Goal: Task Accomplishment & Management: Use online tool/utility

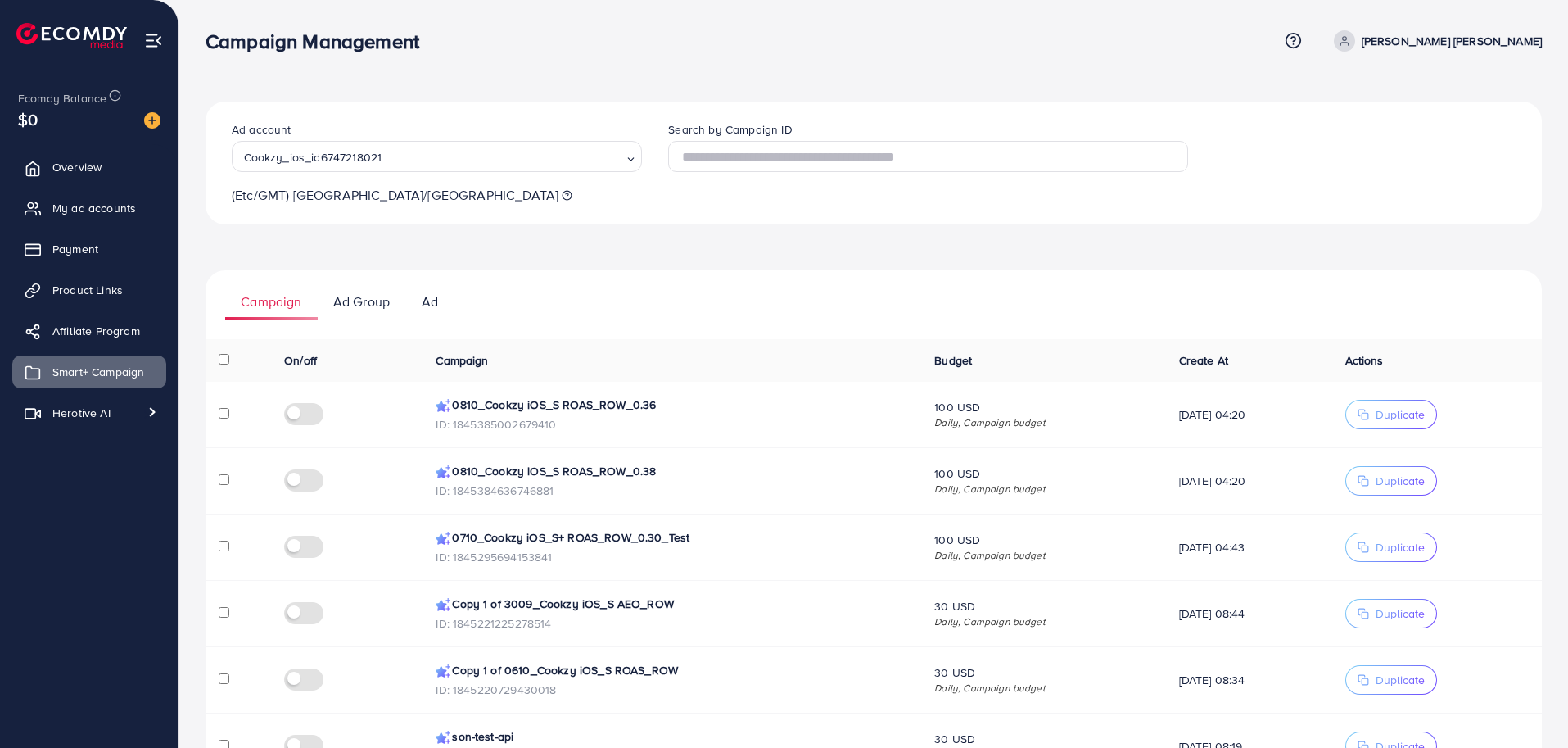
click at [492, 608] on p "Copy 1 of 3009_Cookzy iOS_S AEO_ROW" at bounding box center [671, 603] width 473 height 19
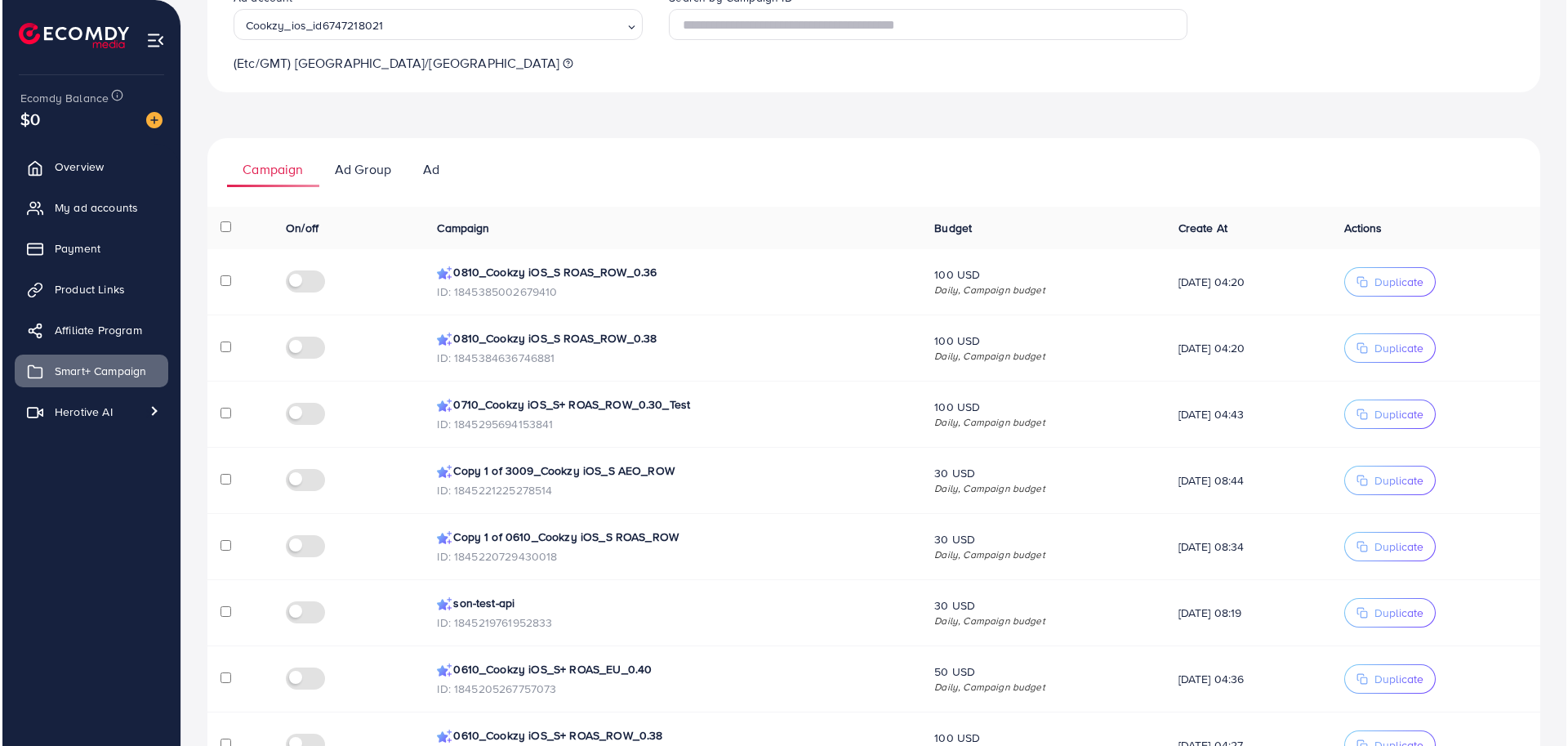
scroll to position [159, 0]
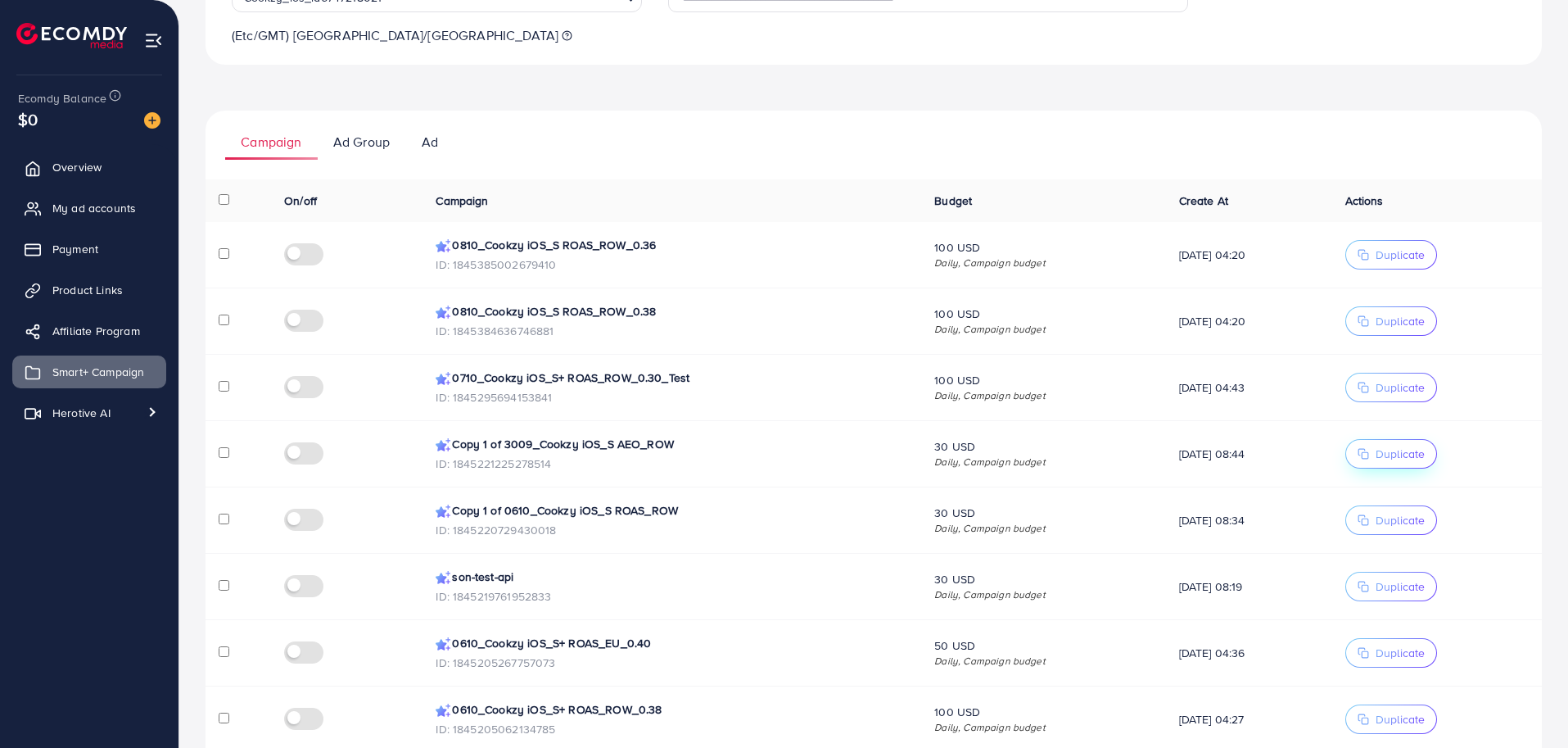
click at [1396, 458] on span "Duplicate" at bounding box center [1400, 454] width 49 height 17
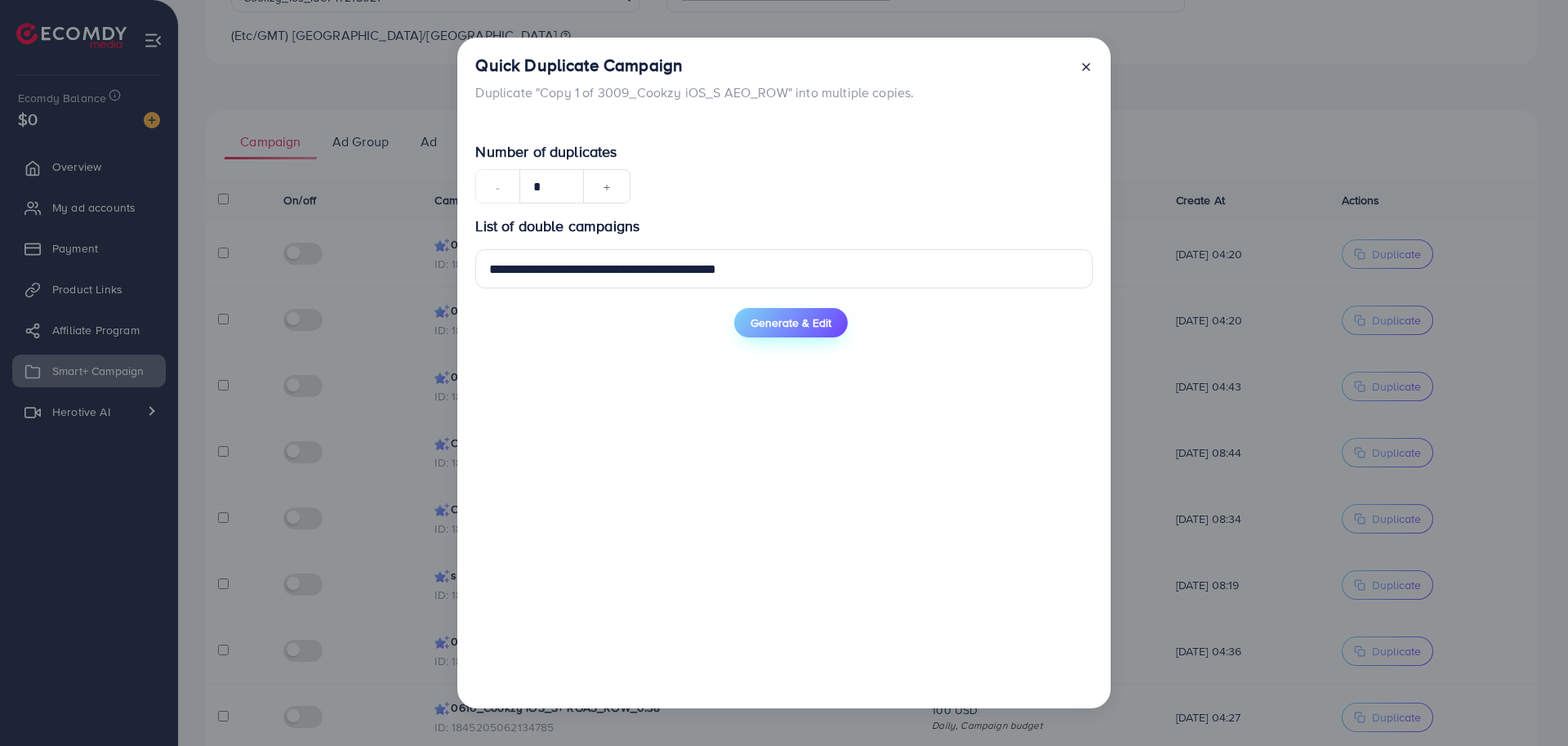
click at [790, 335] on button "Generate & Edit" at bounding box center [791, 323] width 114 height 30
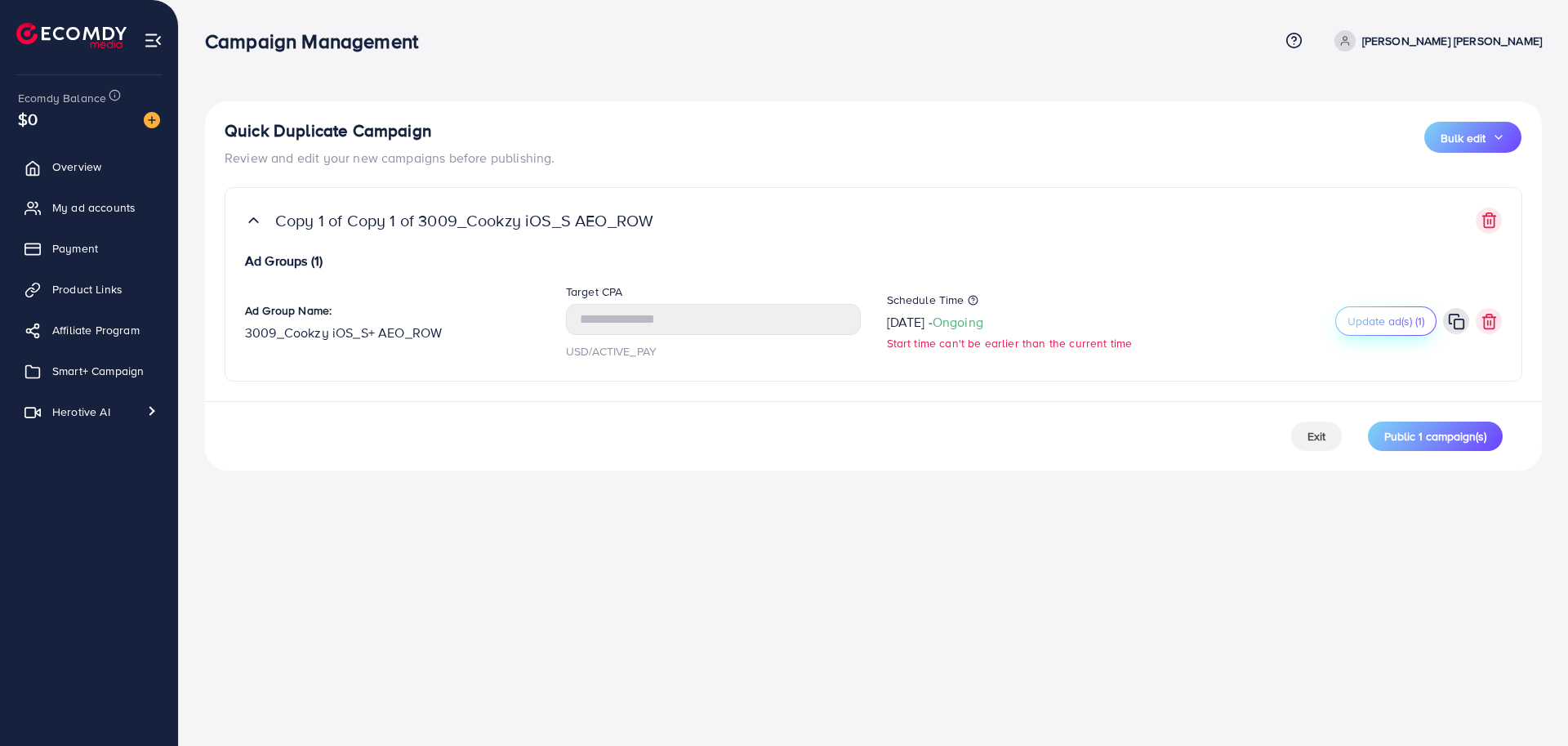
click at [1411, 320] on span "Update ad(s) (1)" at bounding box center [1386, 321] width 77 height 17
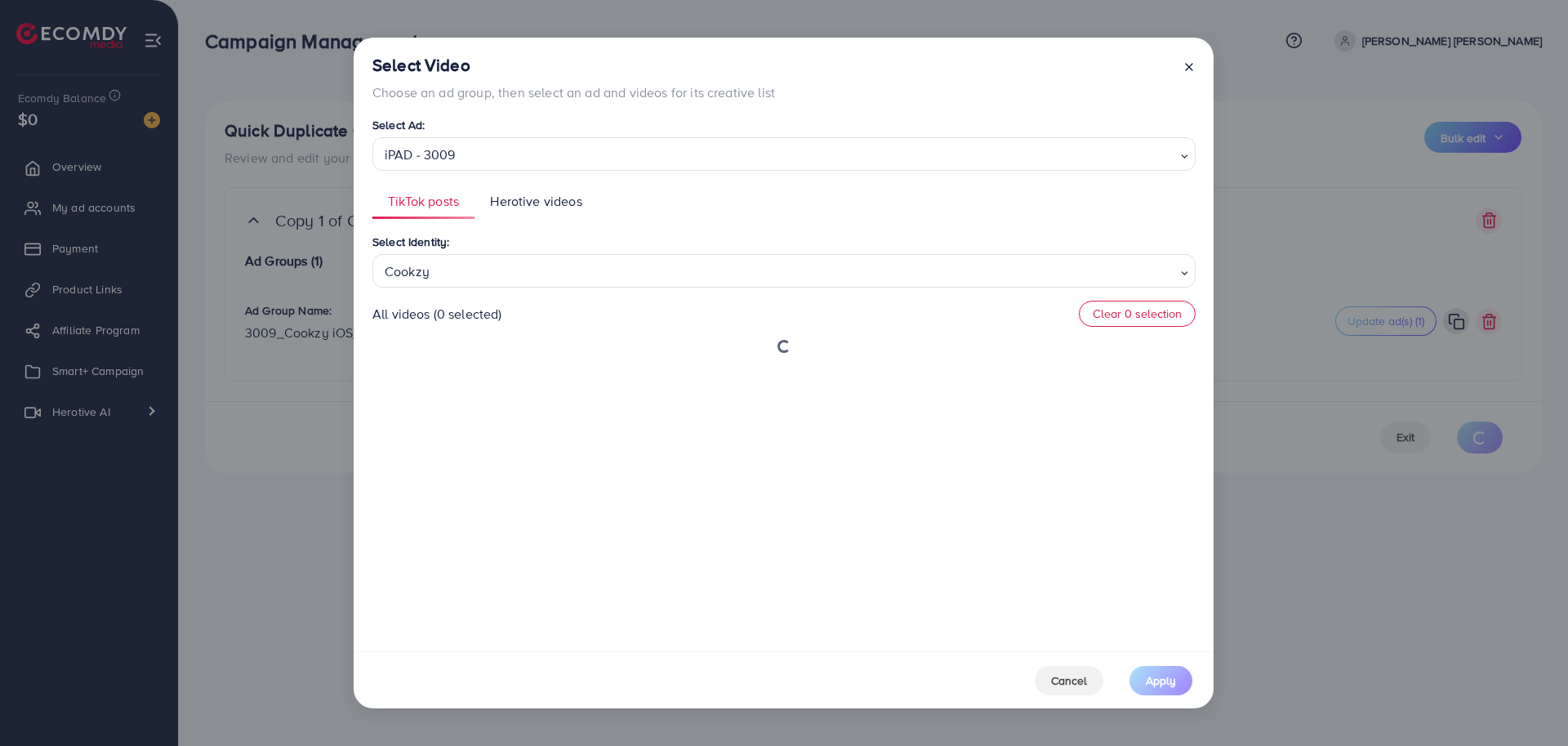
click at [751, 198] on ul "TikTok posts Herotive videos" at bounding box center [784, 201] width 824 height 35
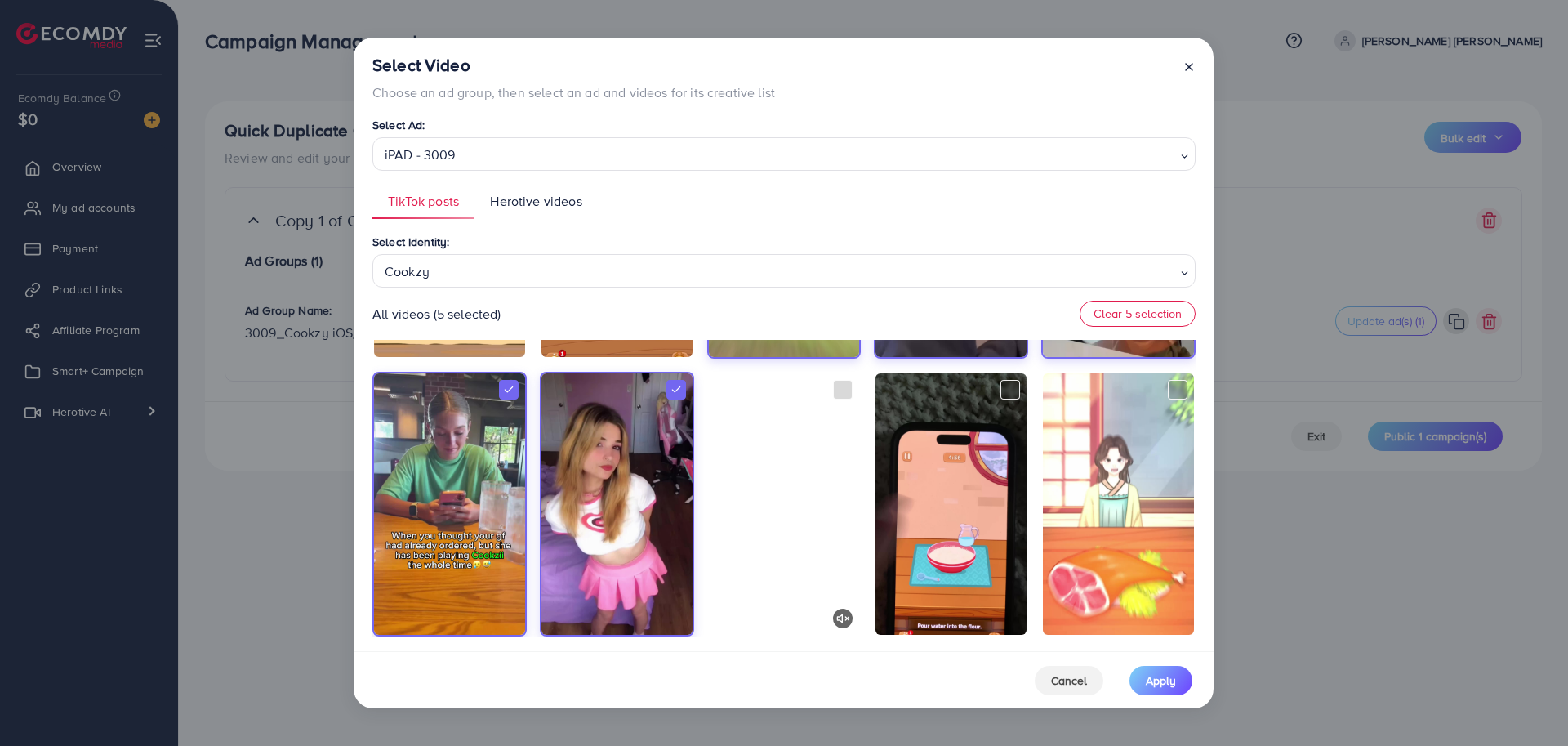
scroll to position [818, 0]
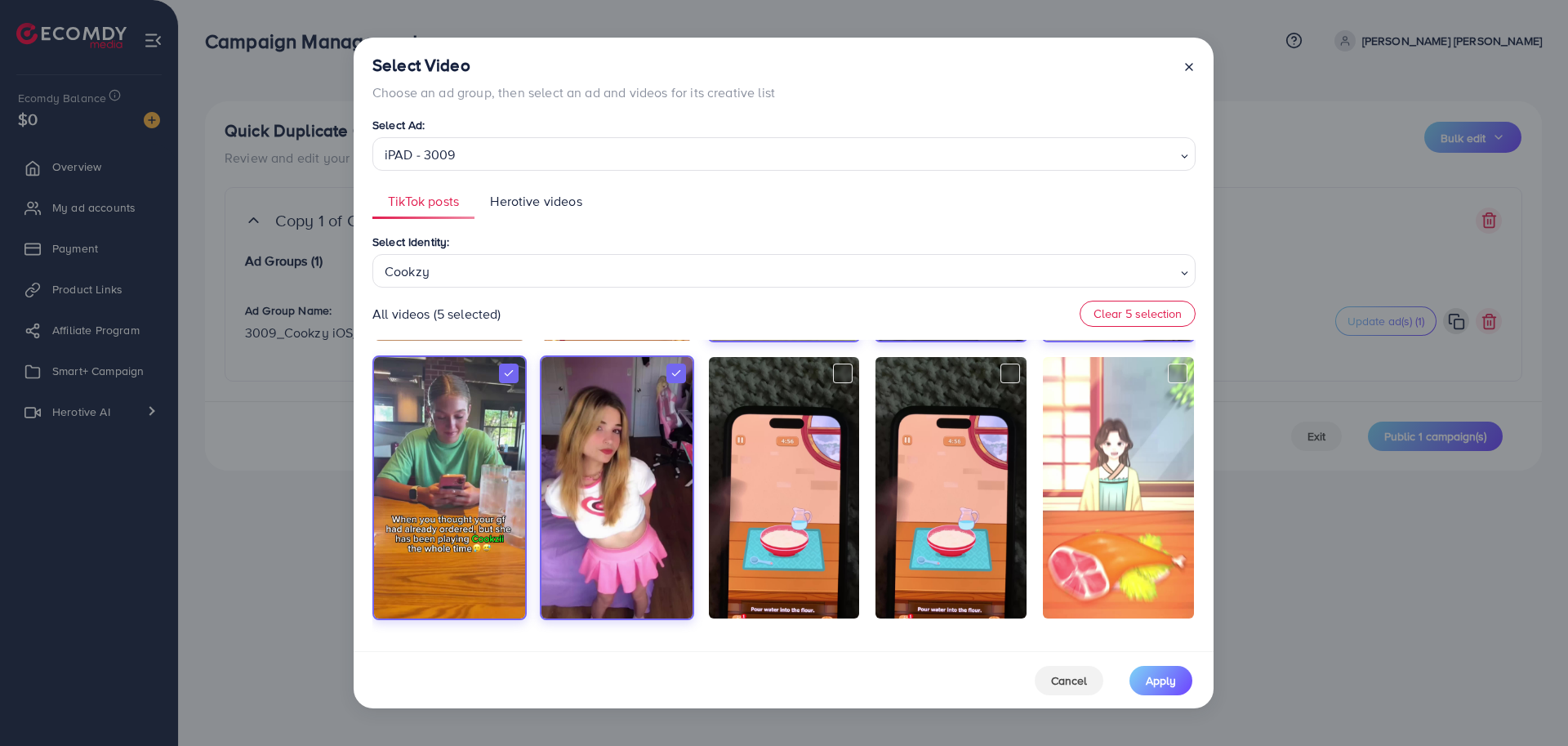
click at [999, 639] on div "Select Video Choose an ad group, then select an ad and videos for its creative …" at bounding box center [784, 344] width 860 height 613
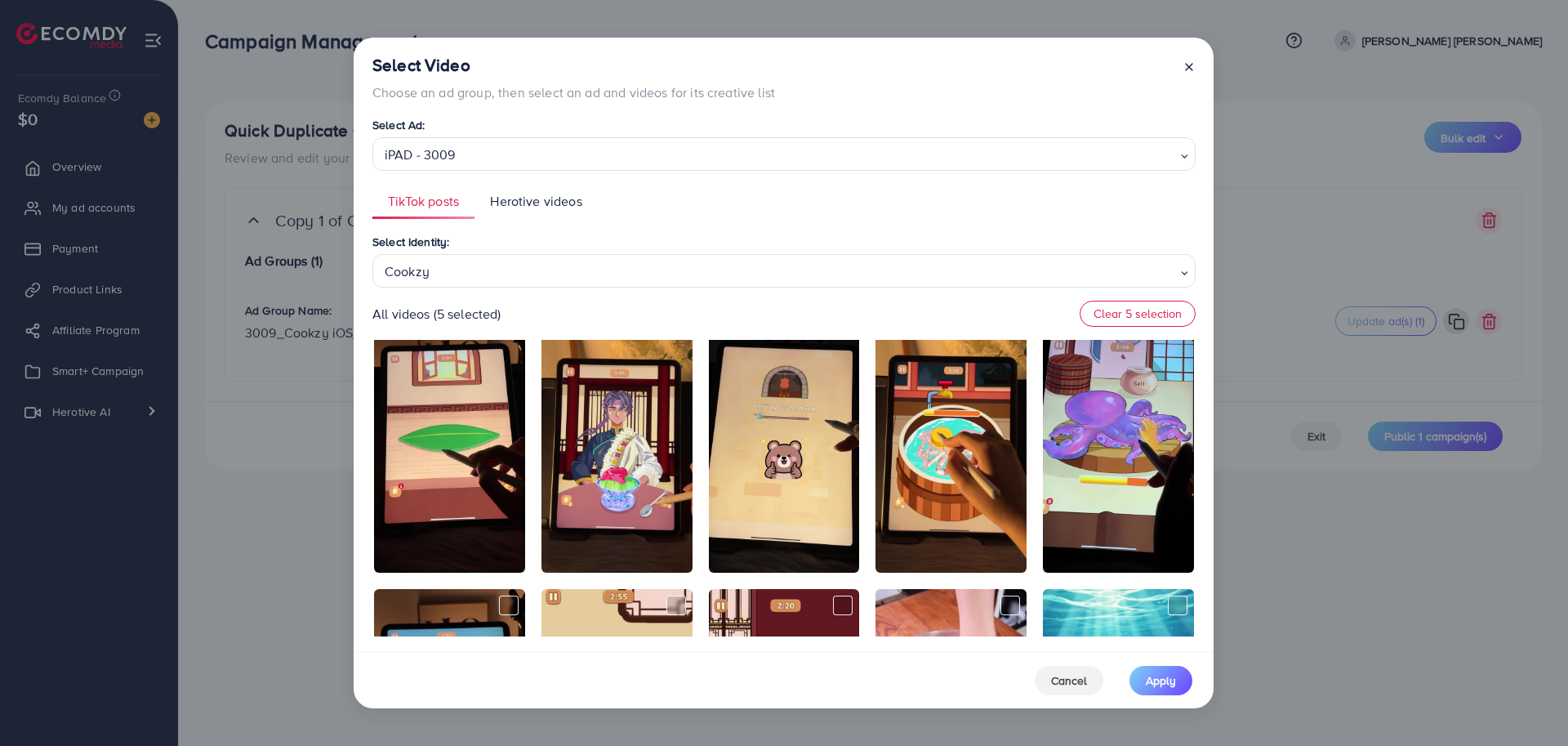
scroll to position [0, 0]
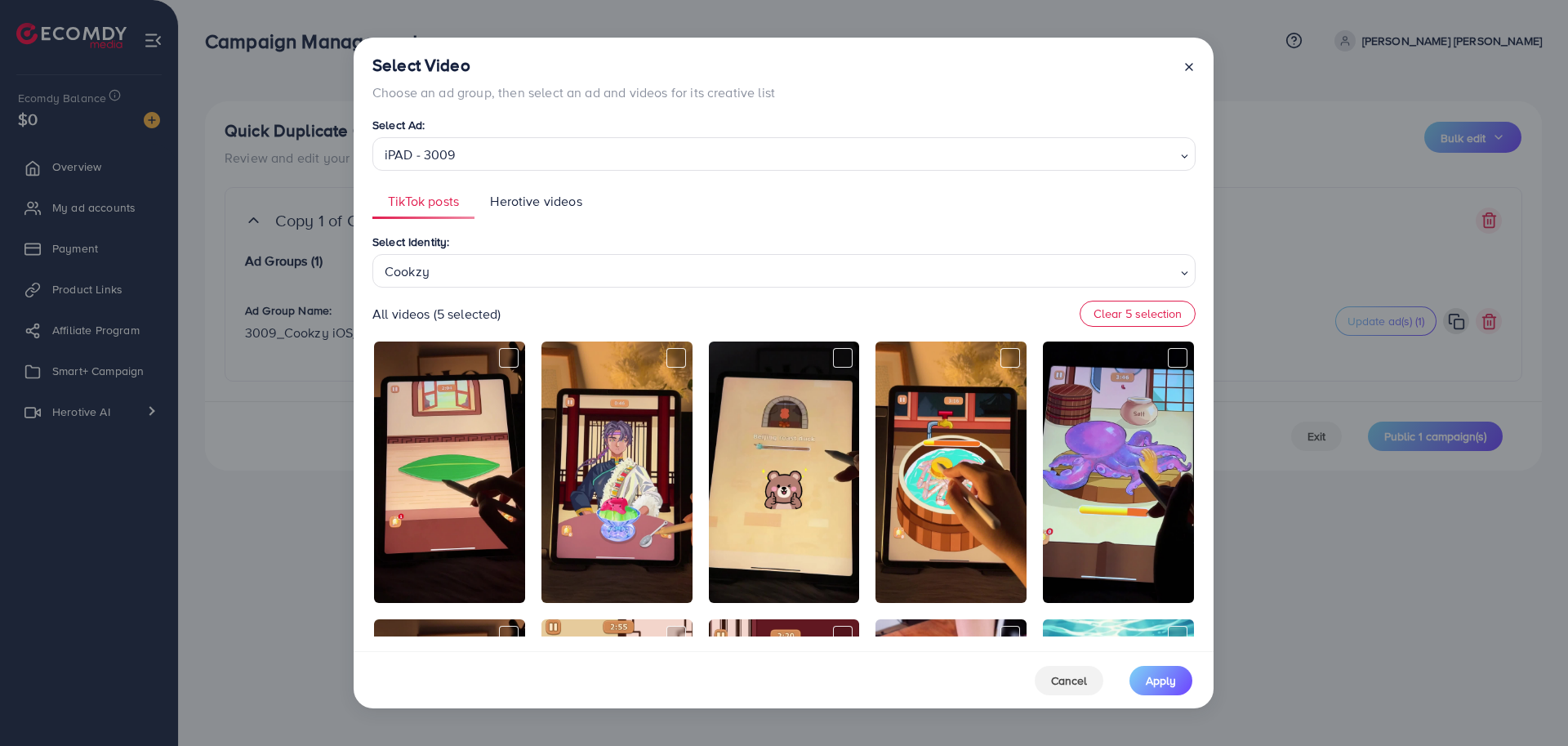
click at [1192, 68] on icon at bounding box center [1189, 66] width 13 height 13
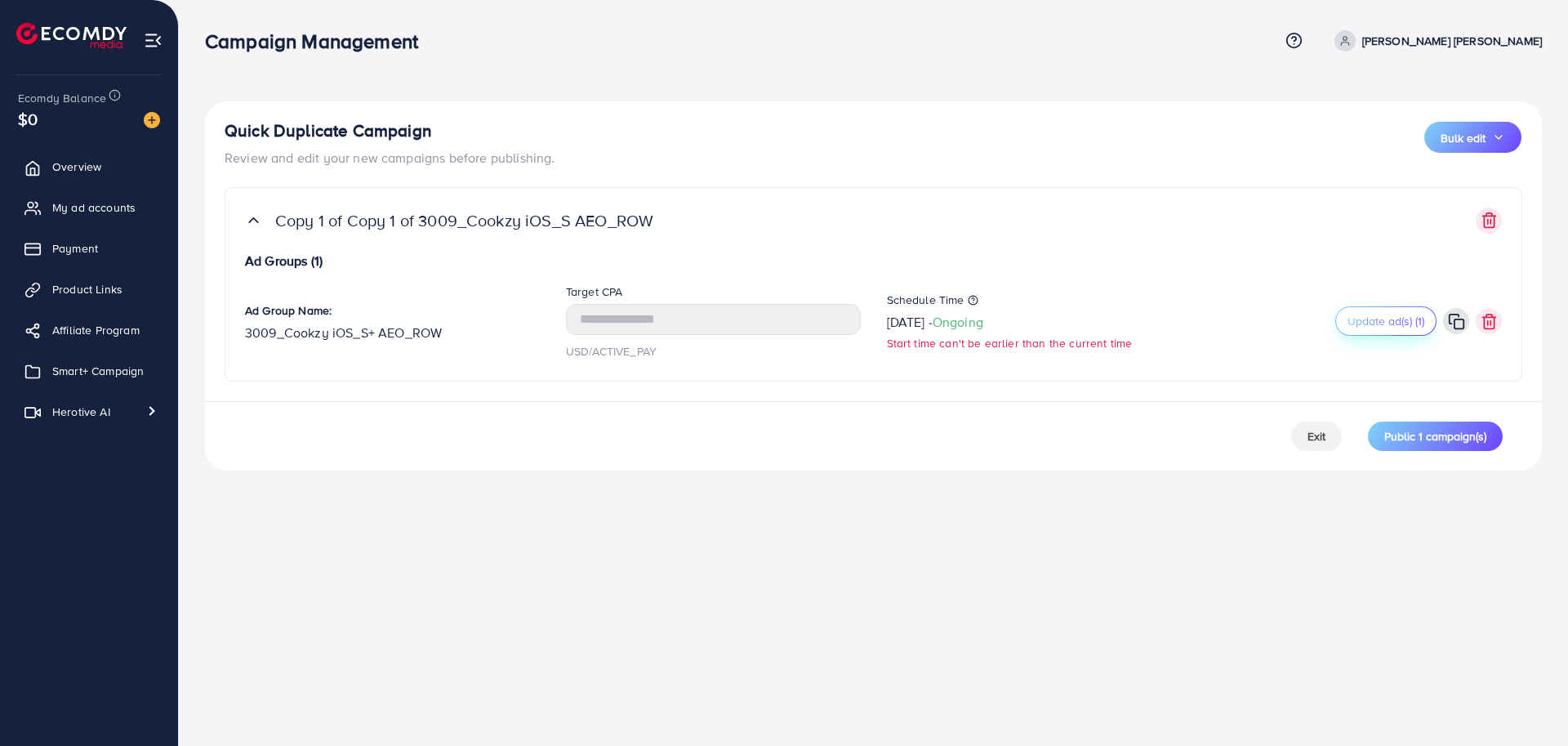
click at [1382, 325] on span "Update ad(s) (1)" at bounding box center [1386, 321] width 77 height 17
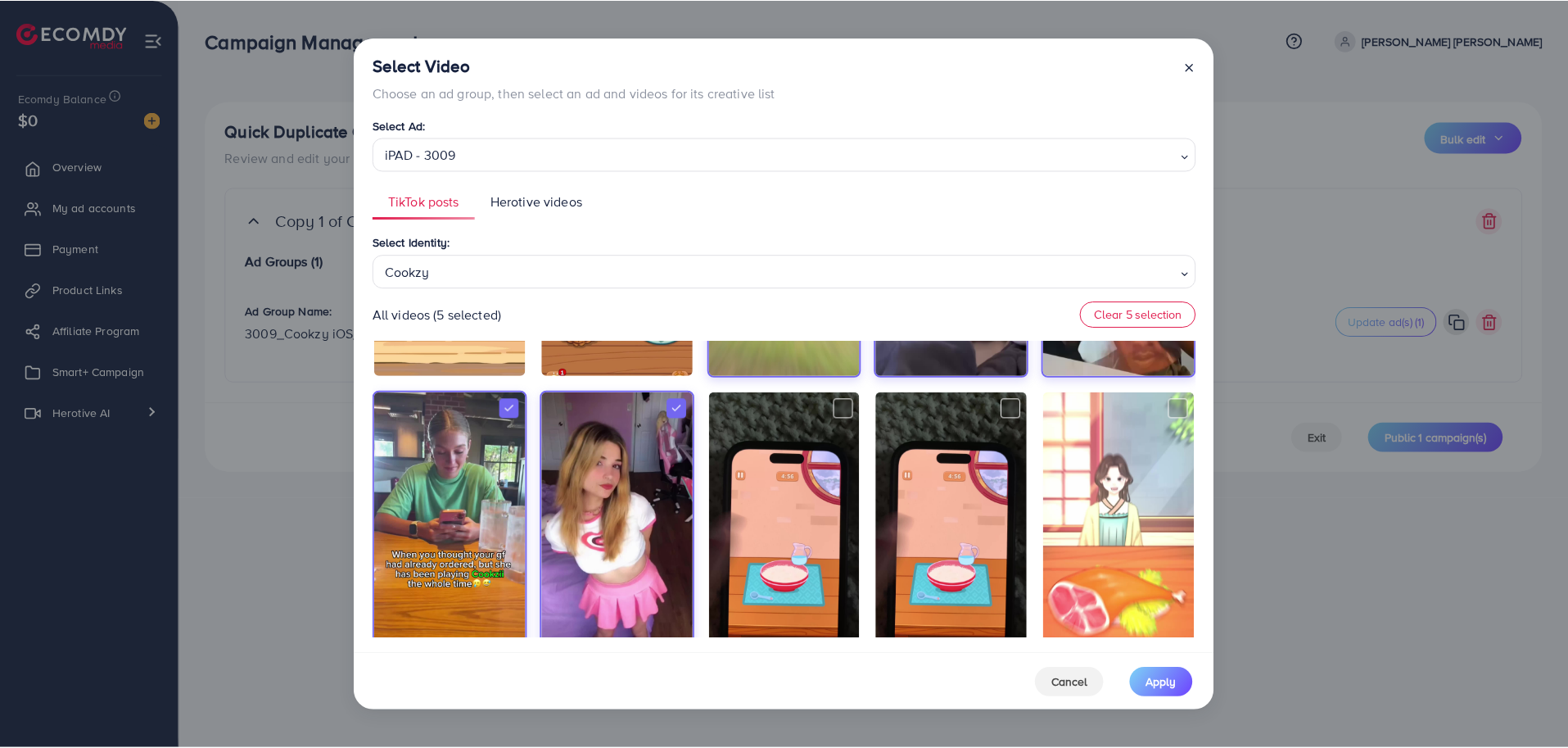
scroll to position [820, 0]
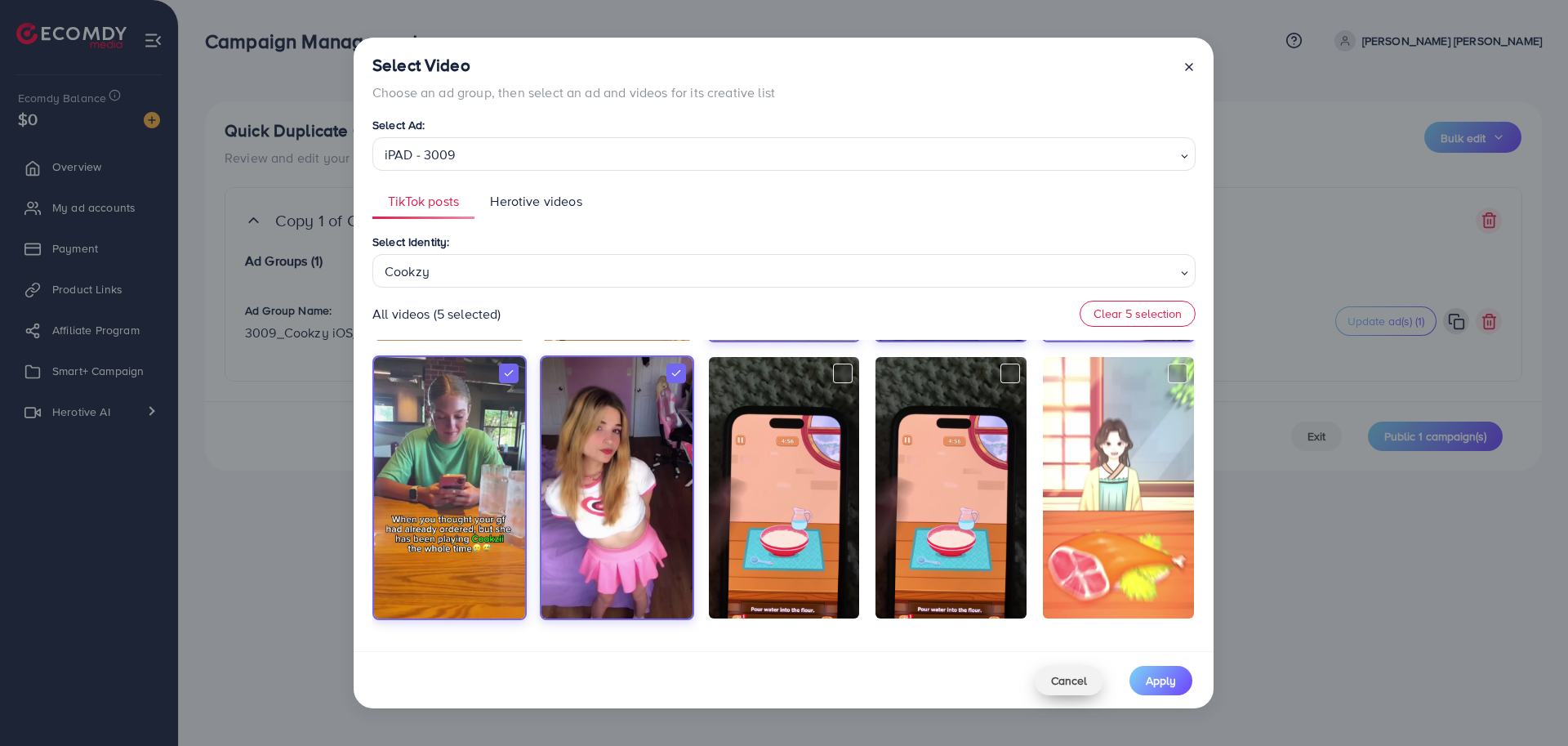
click at [1079, 685] on span "Cancel" at bounding box center [1068, 680] width 36 height 17
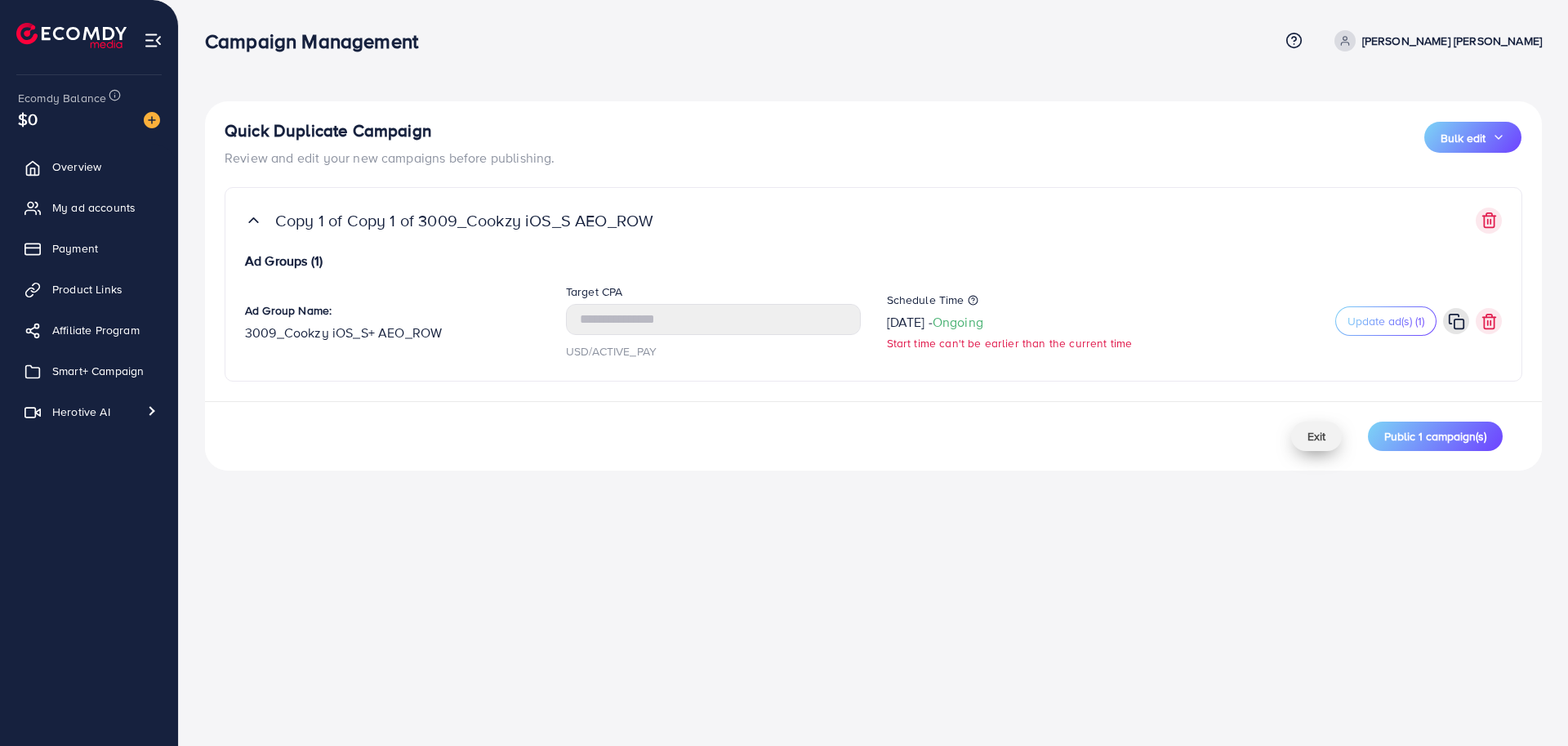
click at [1326, 439] on span "Exit" at bounding box center [1316, 436] width 18 height 17
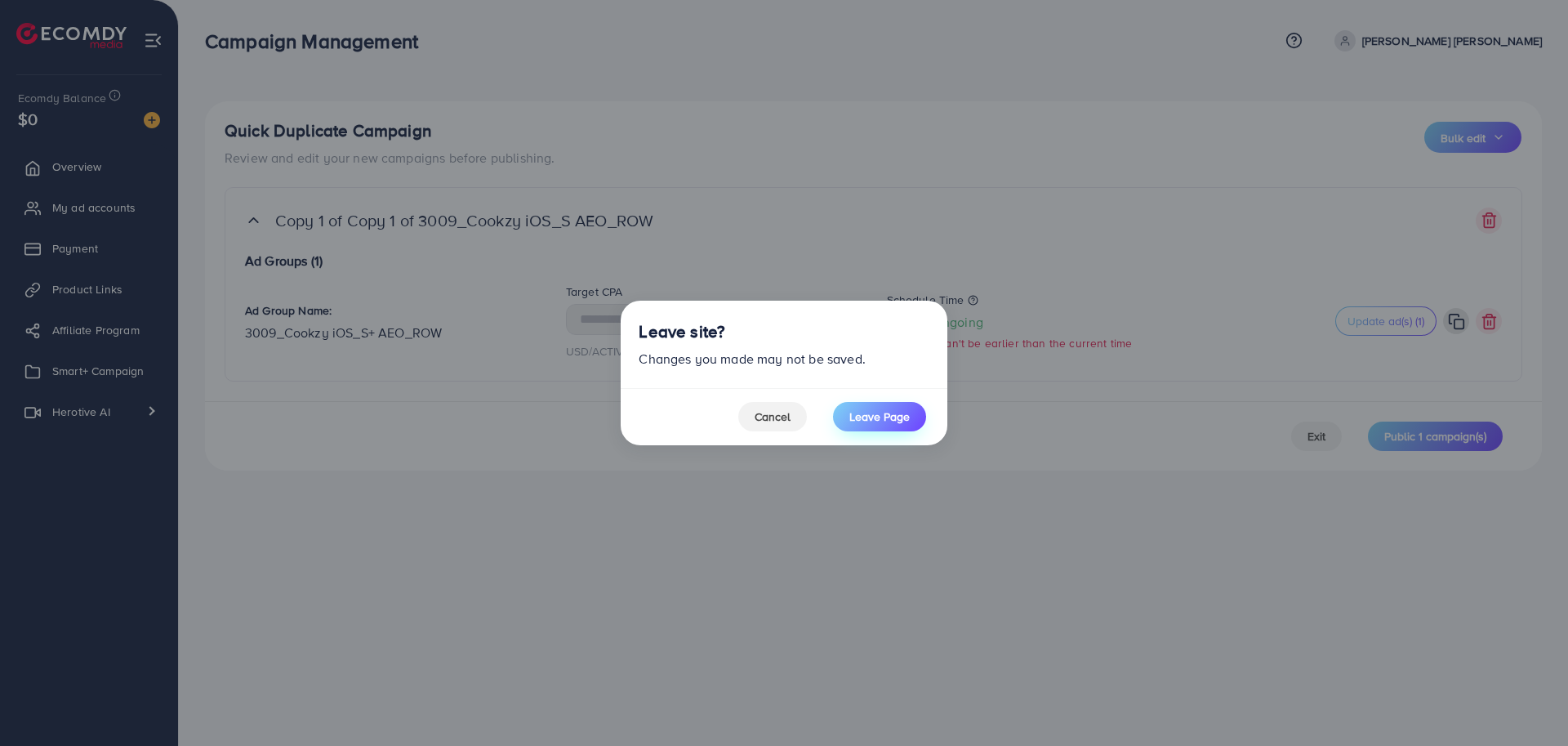
click at [854, 420] on span "Leave Page" at bounding box center [880, 417] width 60 height 17
